Goal: Transaction & Acquisition: Obtain resource

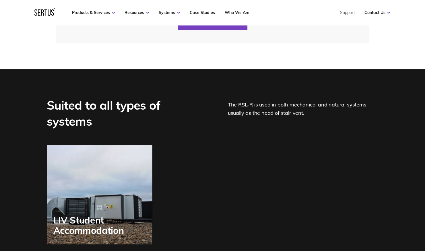
scroll to position [1365, 0]
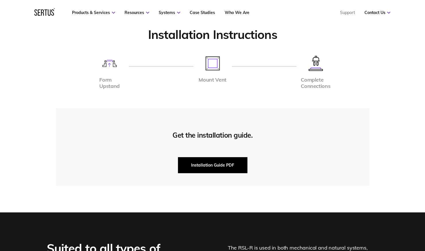
click at [213, 162] on button "Installation Guide PDF" at bounding box center [212, 165] width 69 height 16
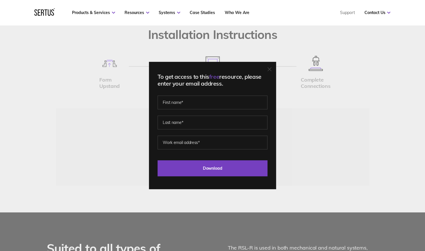
click at [304, 135] on div "To get access to this free resource, please enter your email address. Last Down…" at bounding box center [212, 125] width 425 height 251
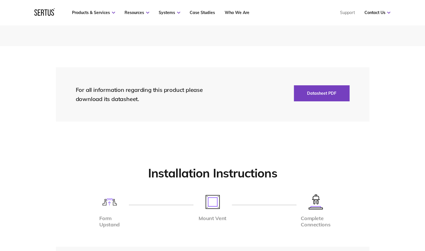
scroll to position [1193, 0]
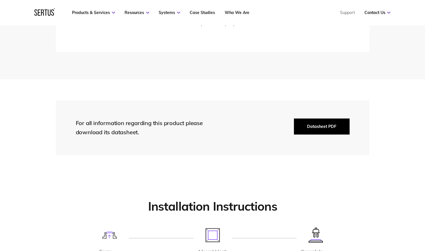
click at [315, 125] on button "Datasheet PDF" at bounding box center [322, 127] width 56 height 16
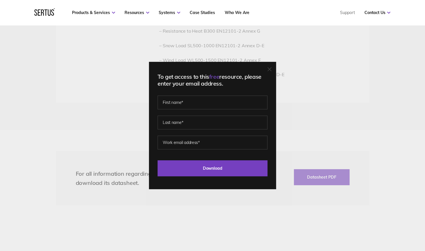
scroll to position [1079, 0]
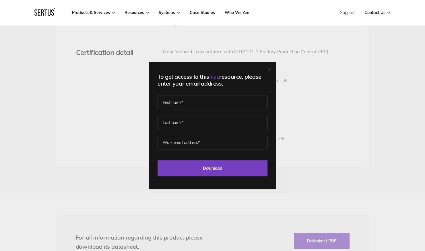
click at [307, 139] on div "To get access to this free resource, please enter your email address. Last Down…" at bounding box center [212, 125] width 425 height 251
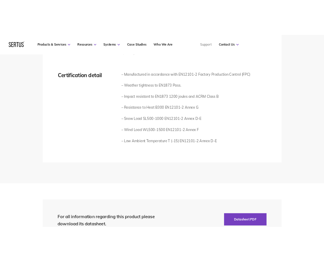
scroll to position [1055, 0]
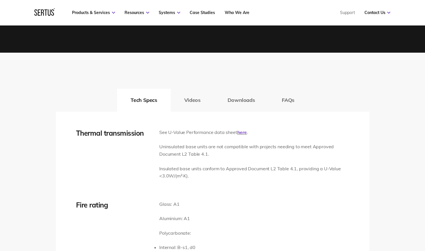
scroll to position [832, 0]
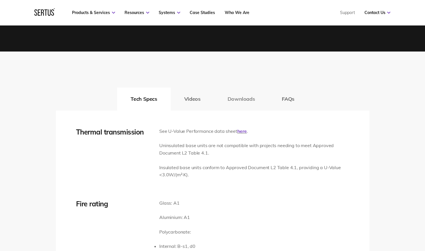
click at [249, 95] on button "Downloads" at bounding box center [241, 99] width 54 height 23
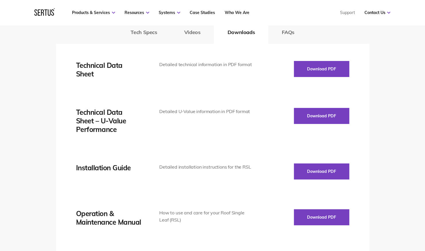
scroll to position [918, 0]
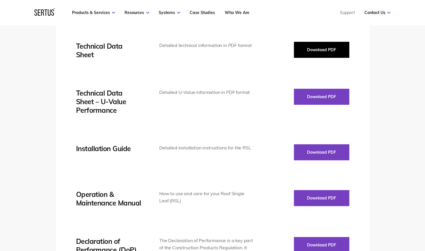
click at [327, 51] on button "Download PDF" at bounding box center [321, 50] width 55 height 16
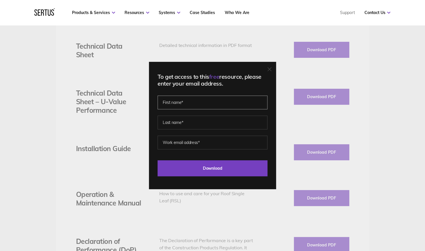
click at [201, 106] on input "text" at bounding box center [212, 103] width 110 height 14
type input "[PERSON_NAME]"
type input "[EMAIL_ADDRESS][PERSON_NAME][DOMAIN_NAME]"
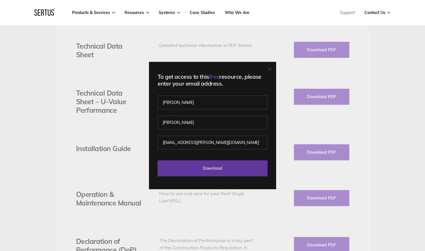
click at [225, 165] on input "Download" at bounding box center [212, 169] width 110 height 16
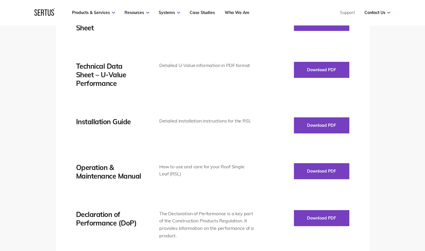
scroll to position [946, 0]
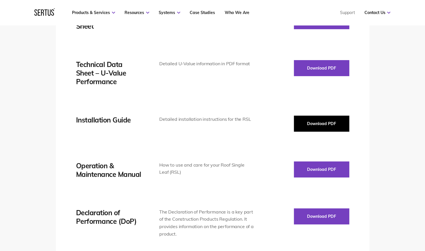
click at [322, 128] on button "Download PDF" at bounding box center [321, 124] width 55 height 16
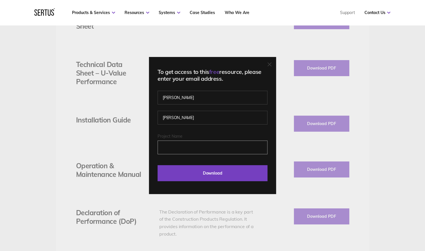
click at [197, 142] on input "Project Name" at bounding box center [212, 148] width 110 height 14
click at [196, 150] on input "Project Name" at bounding box center [212, 148] width 110 height 14
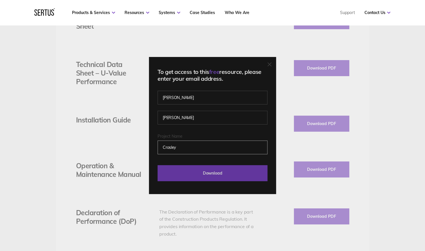
type input "Crosley"
click at [212, 169] on input "Download" at bounding box center [212, 173] width 110 height 16
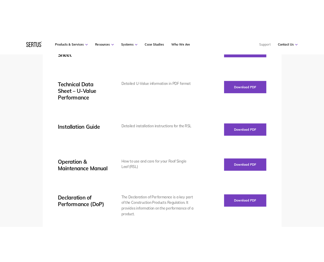
scroll to position [904, 0]
